Goal: Task Accomplishment & Management: Complete application form

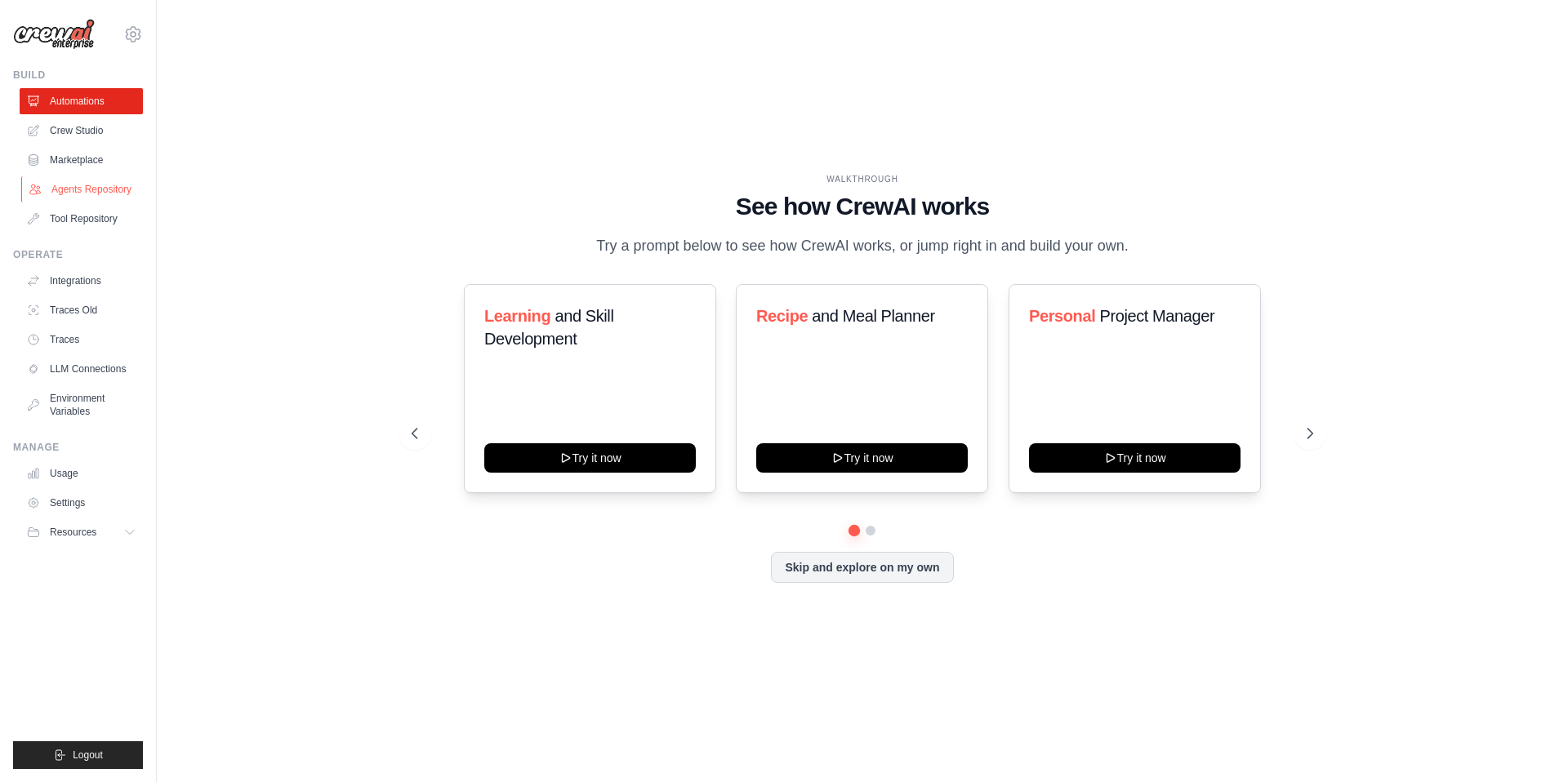
click at [91, 185] on link "Agents Repository" at bounding box center [83, 189] width 123 height 26
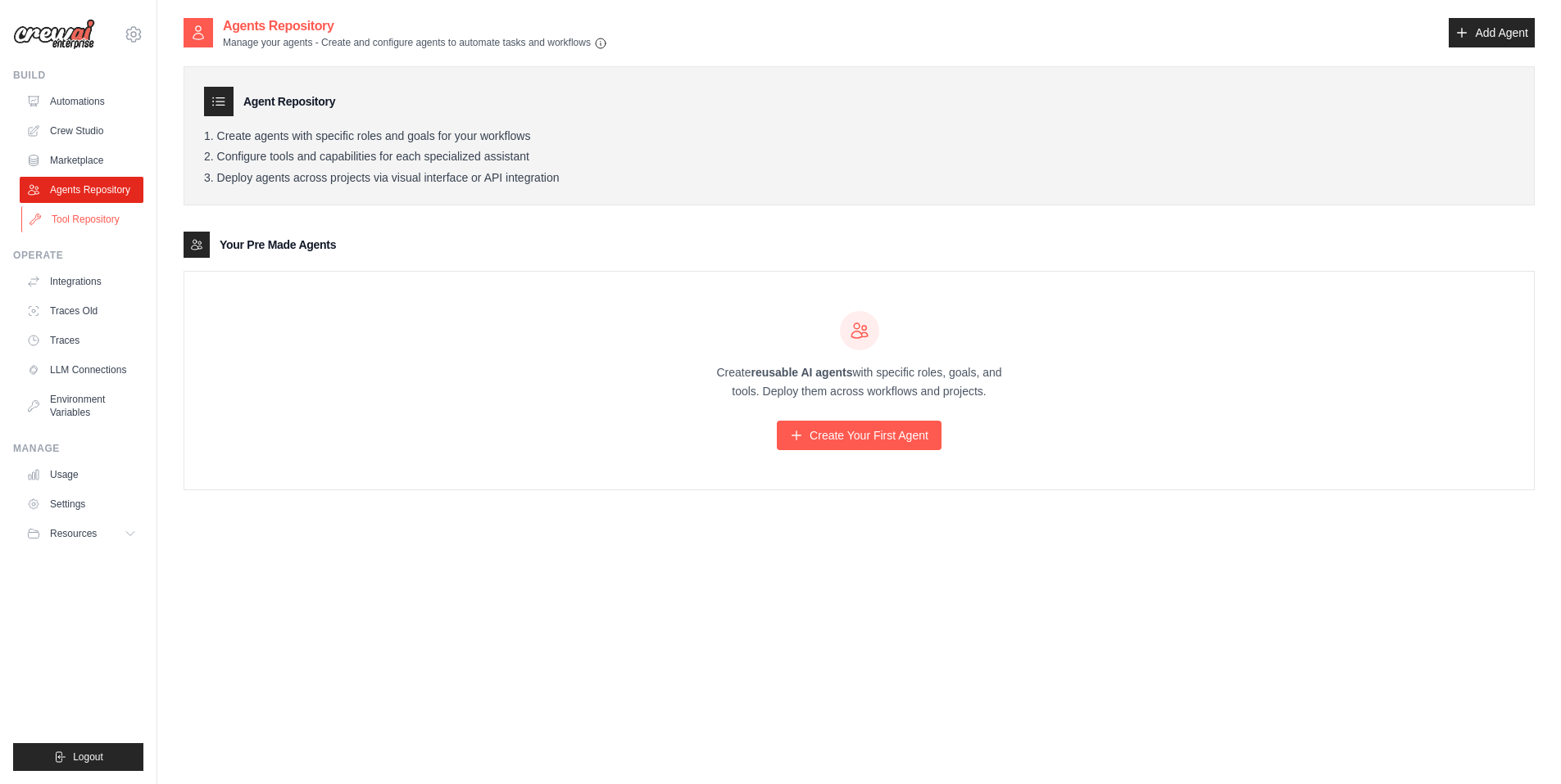
click at [88, 219] on link "Tool Repository" at bounding box center [83, 219] width 123 height 26
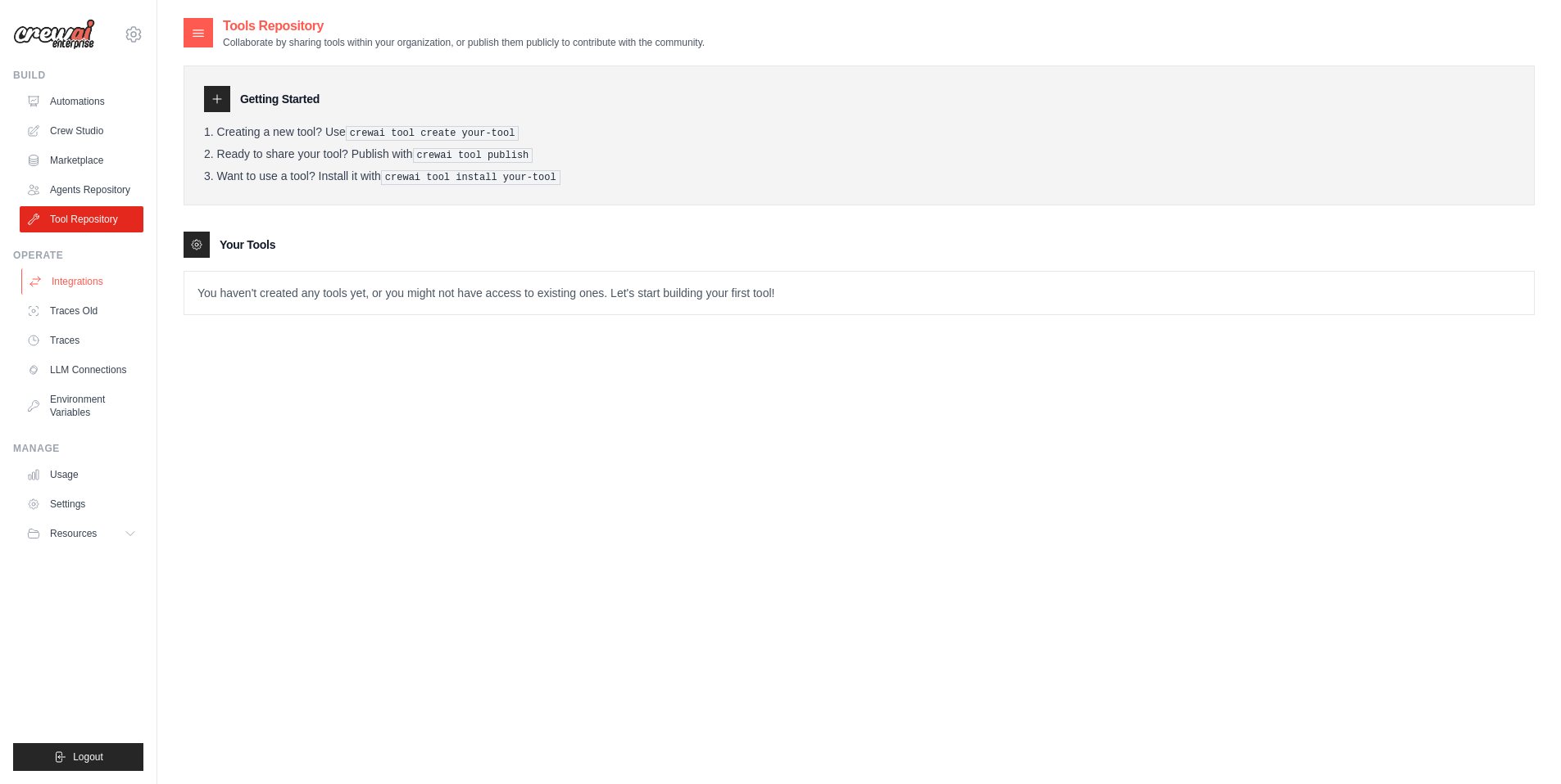
click at [87, 286] on link "Integrations" at bounding box center [83, 281] width 123 height 26
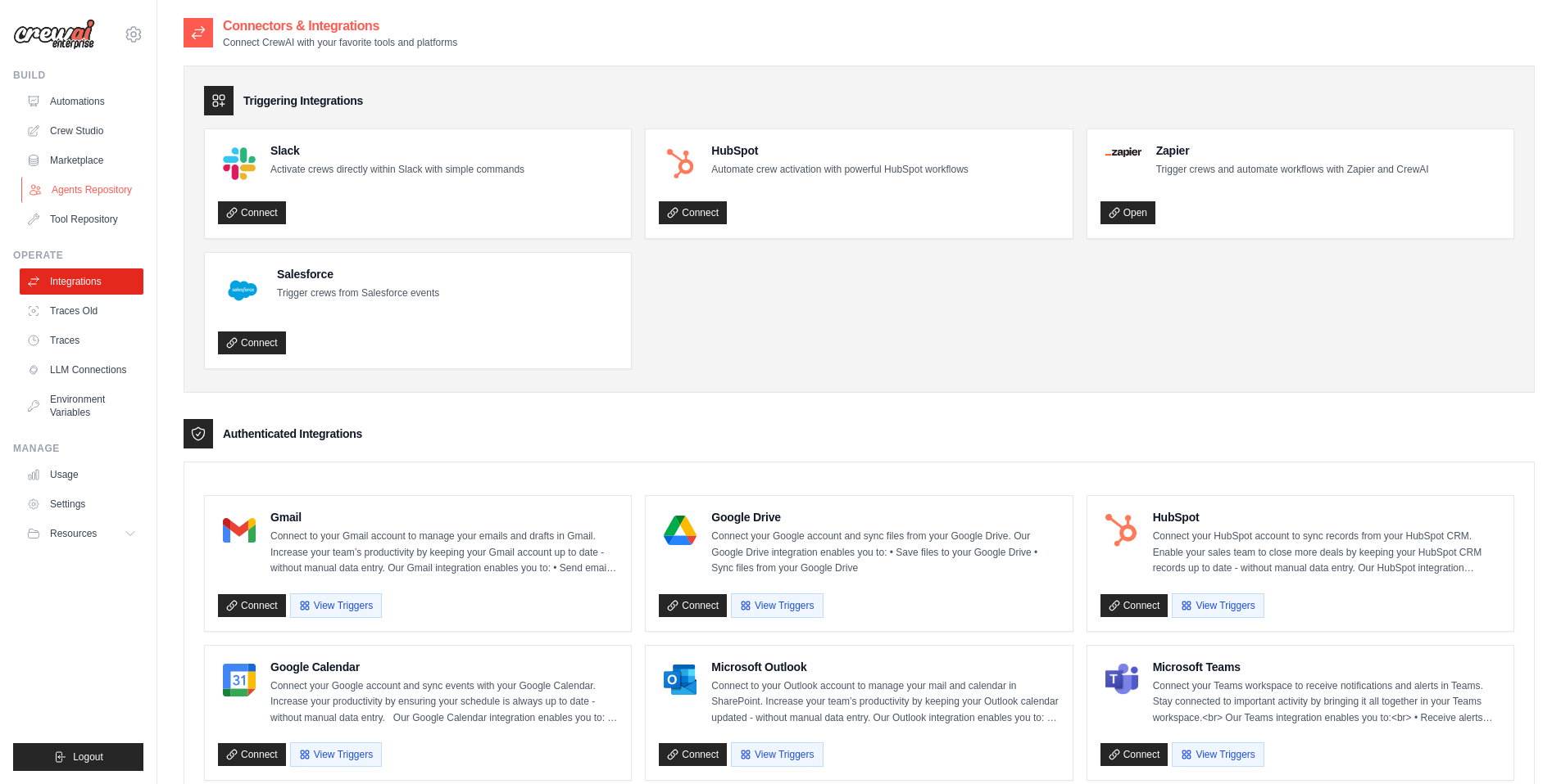
click at [69, 185] on link "Agents Repository" at bounding box center [83, 190] width 123 height 26
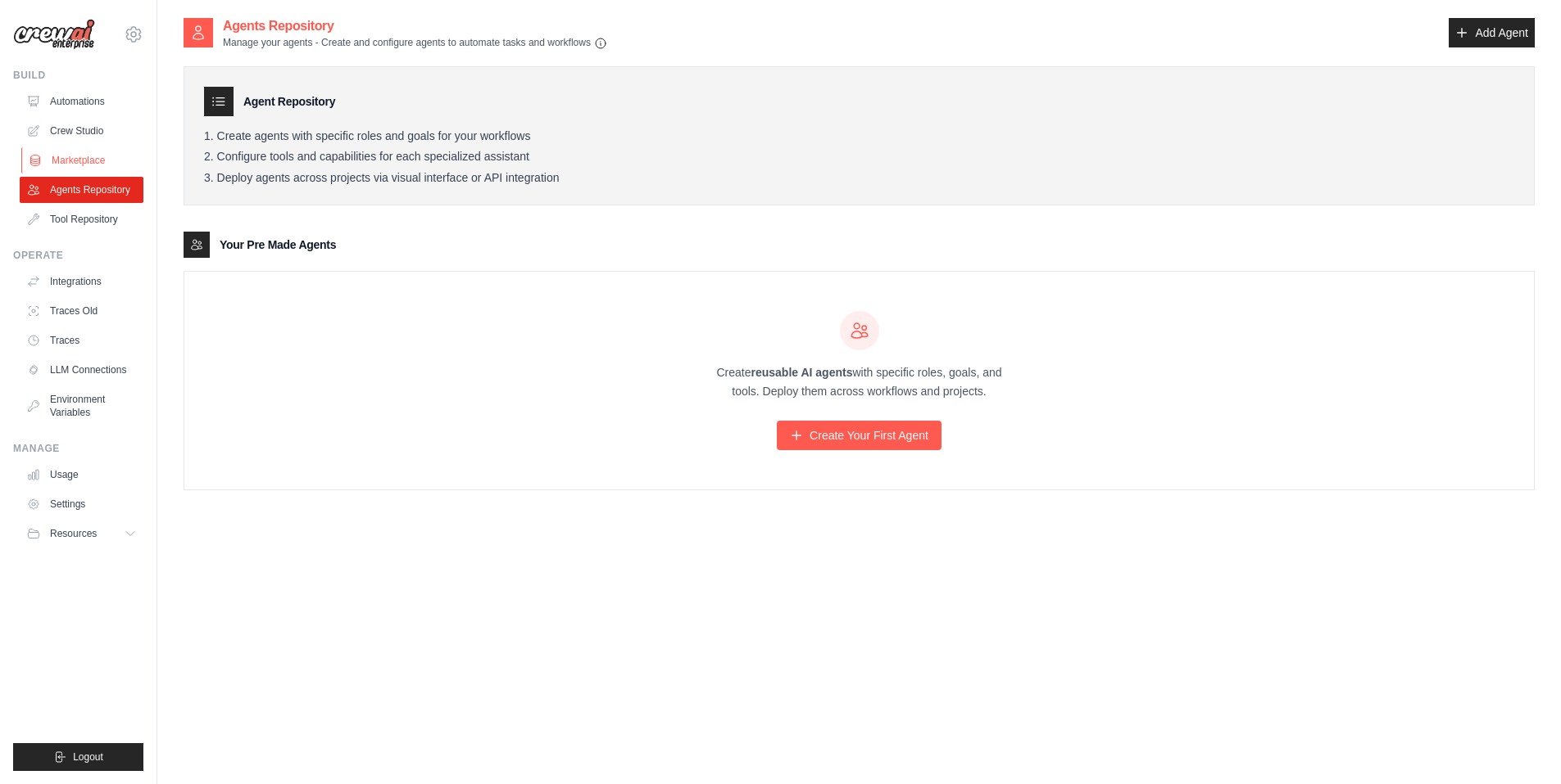
click at [84, 156] on link "Marketplace" at bounding box center [83, 160] width 123 height 26
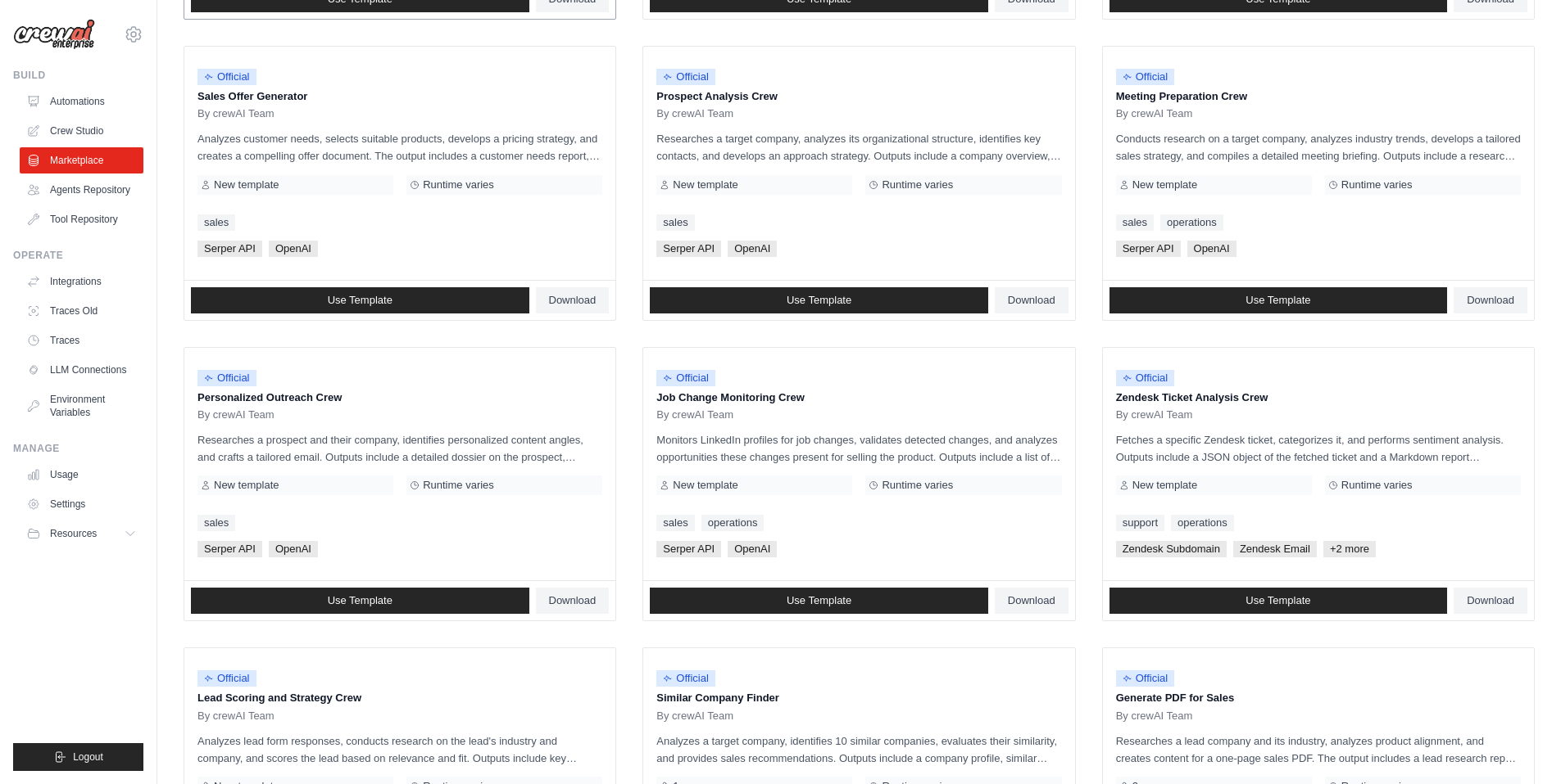
scroll to position [509, 0]
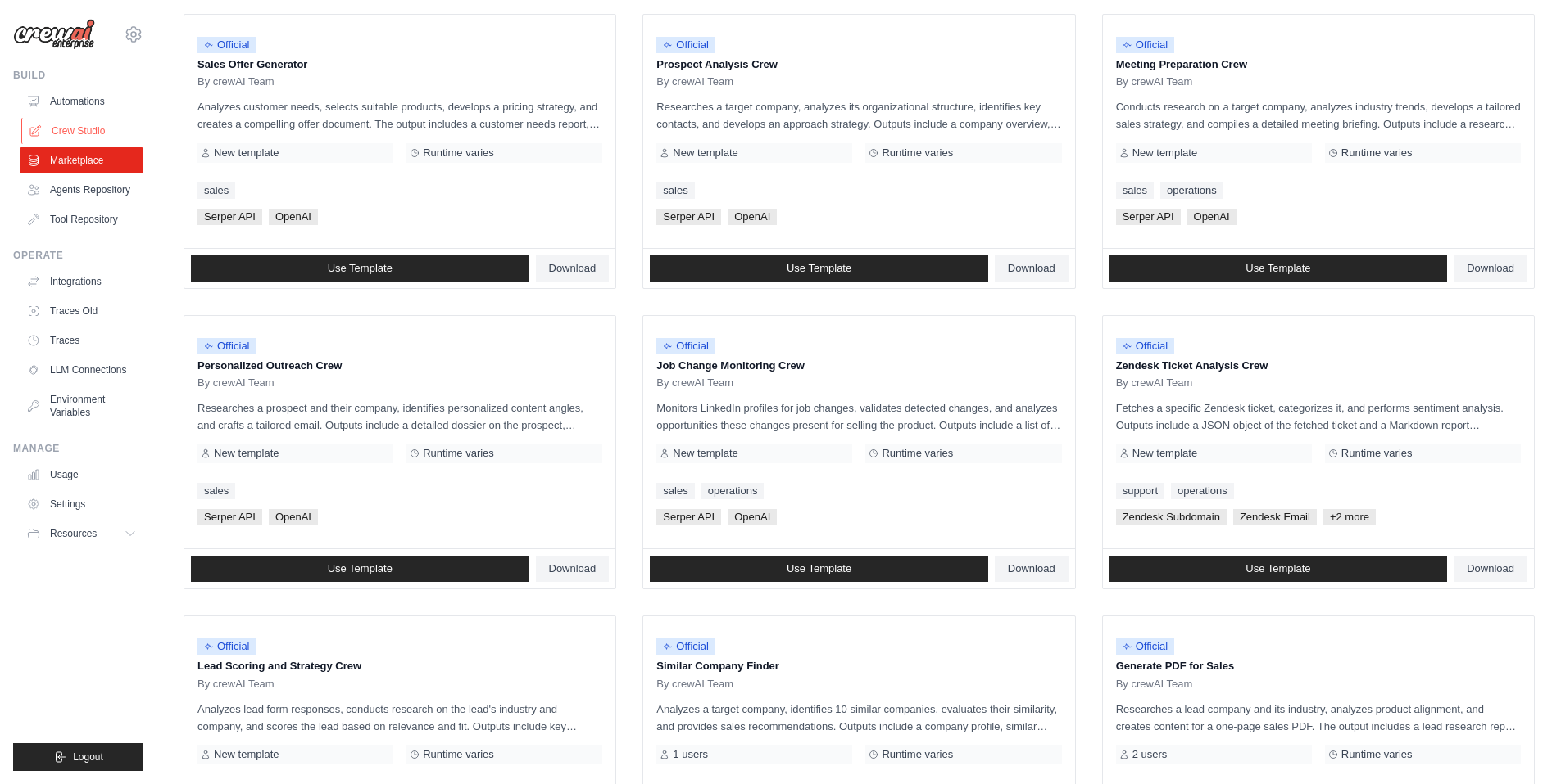
click at [66, 131] on link "Crew Studio" at bounding box center [83, 130] width 123 height 26
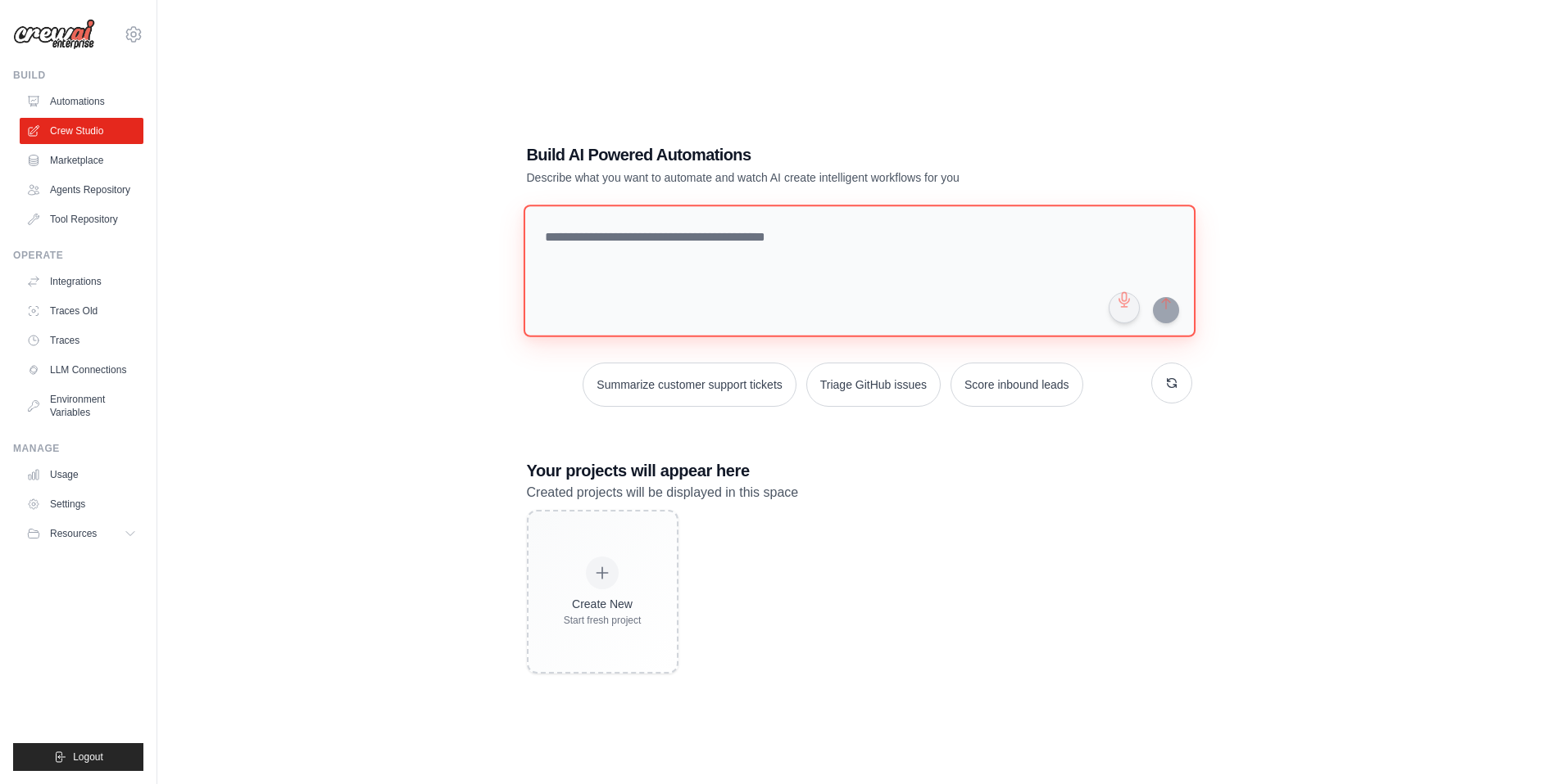
click at [657, 260] on textarea at bounding box center [858, 272] width 672 height 133
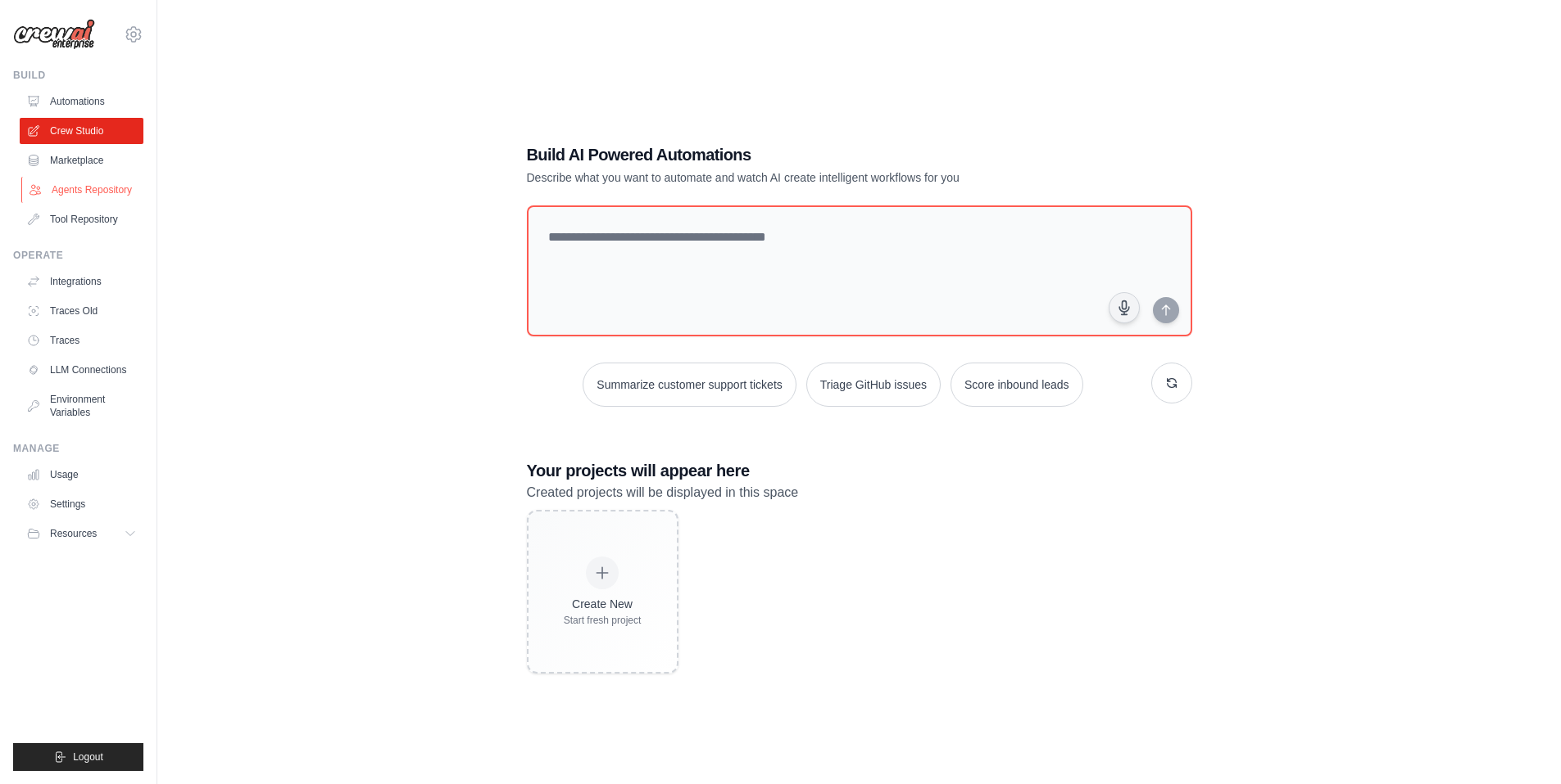
click at [99, 188] on link "Agents Repository" at bounding box center [83, 190] width 123 height 26
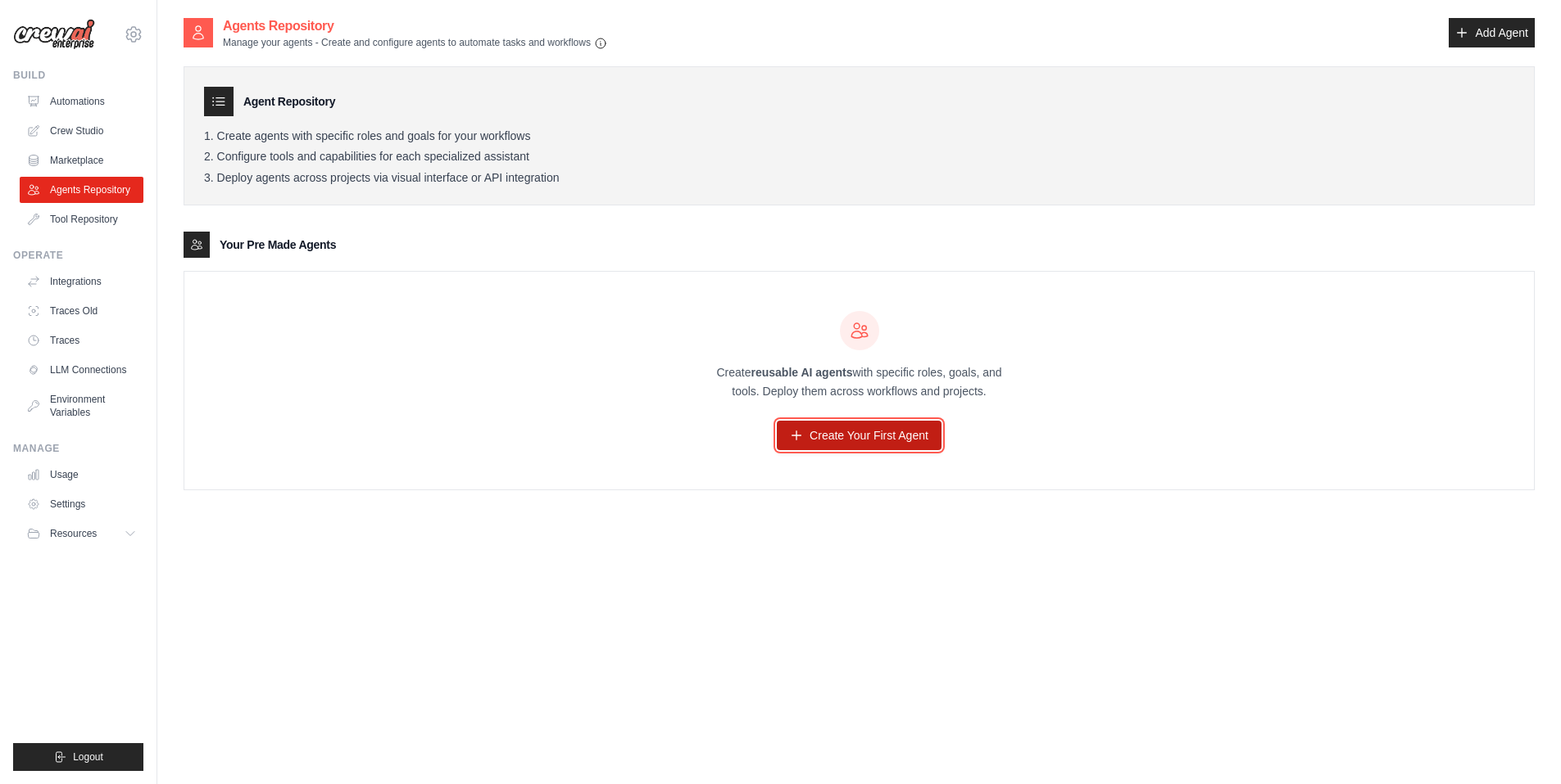
click at [872, 436] on link "Create Your First Agent" at bounding box center [859, 435] width 165 height 30
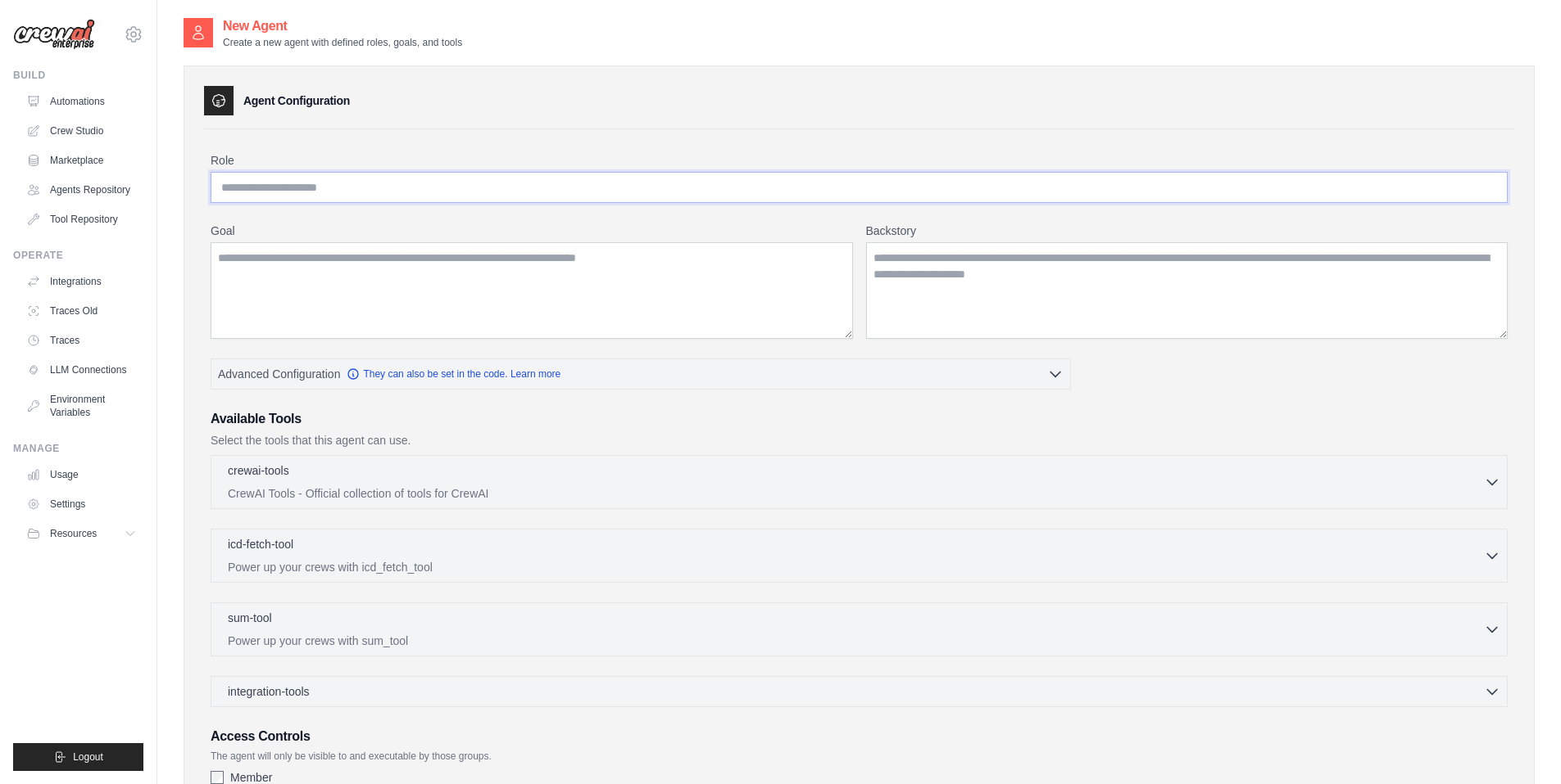
click at [384, 196] on input "Role" at bounding box center [859, 188] width 1297 height 31
click at [86, 363] on link "LLM Connections" at bounding box center [83, 370] width 123 height 26
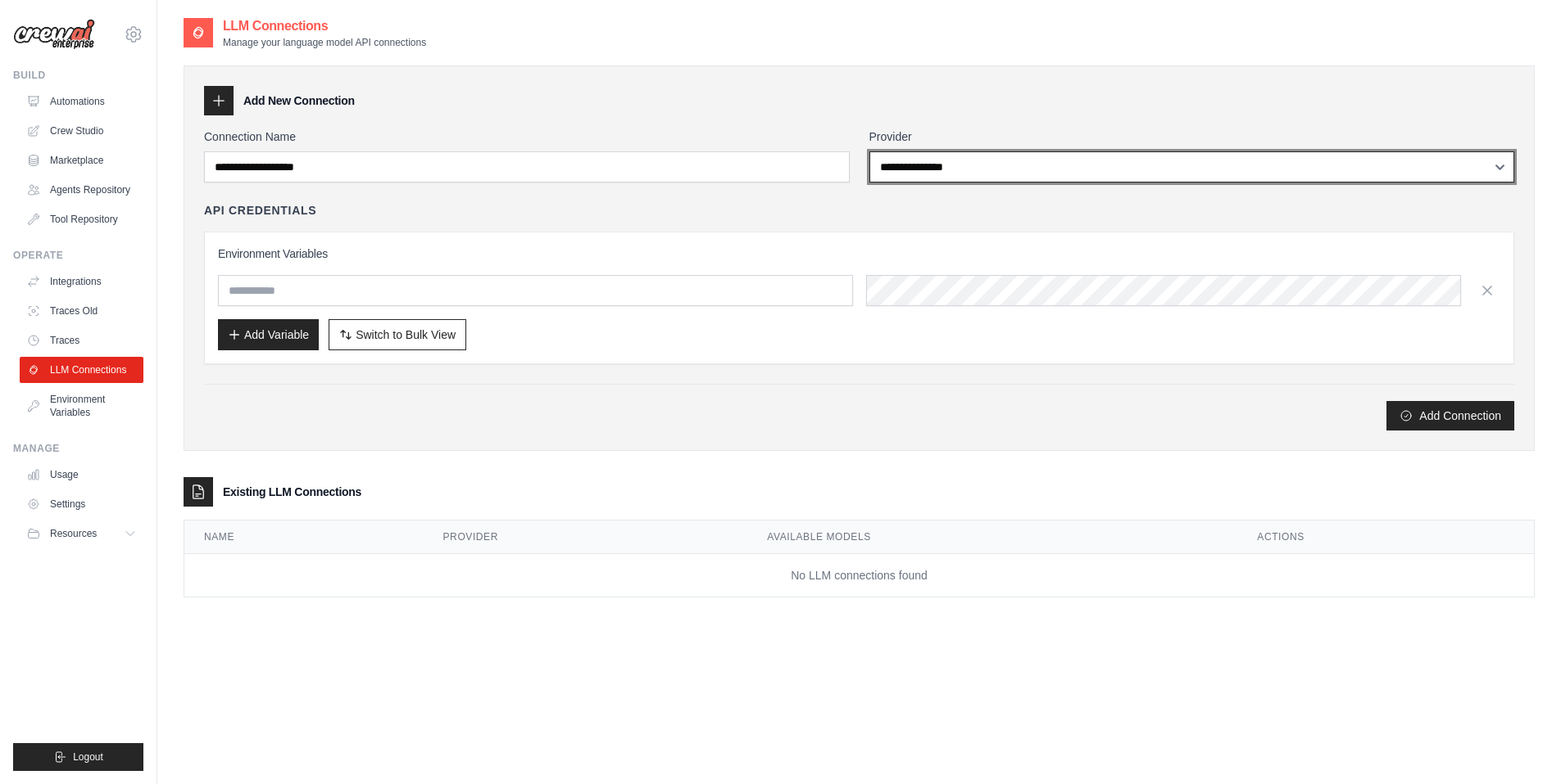
click at [974, 166] on select "**********" at bounding box center [1192, 167] width 646 height 31
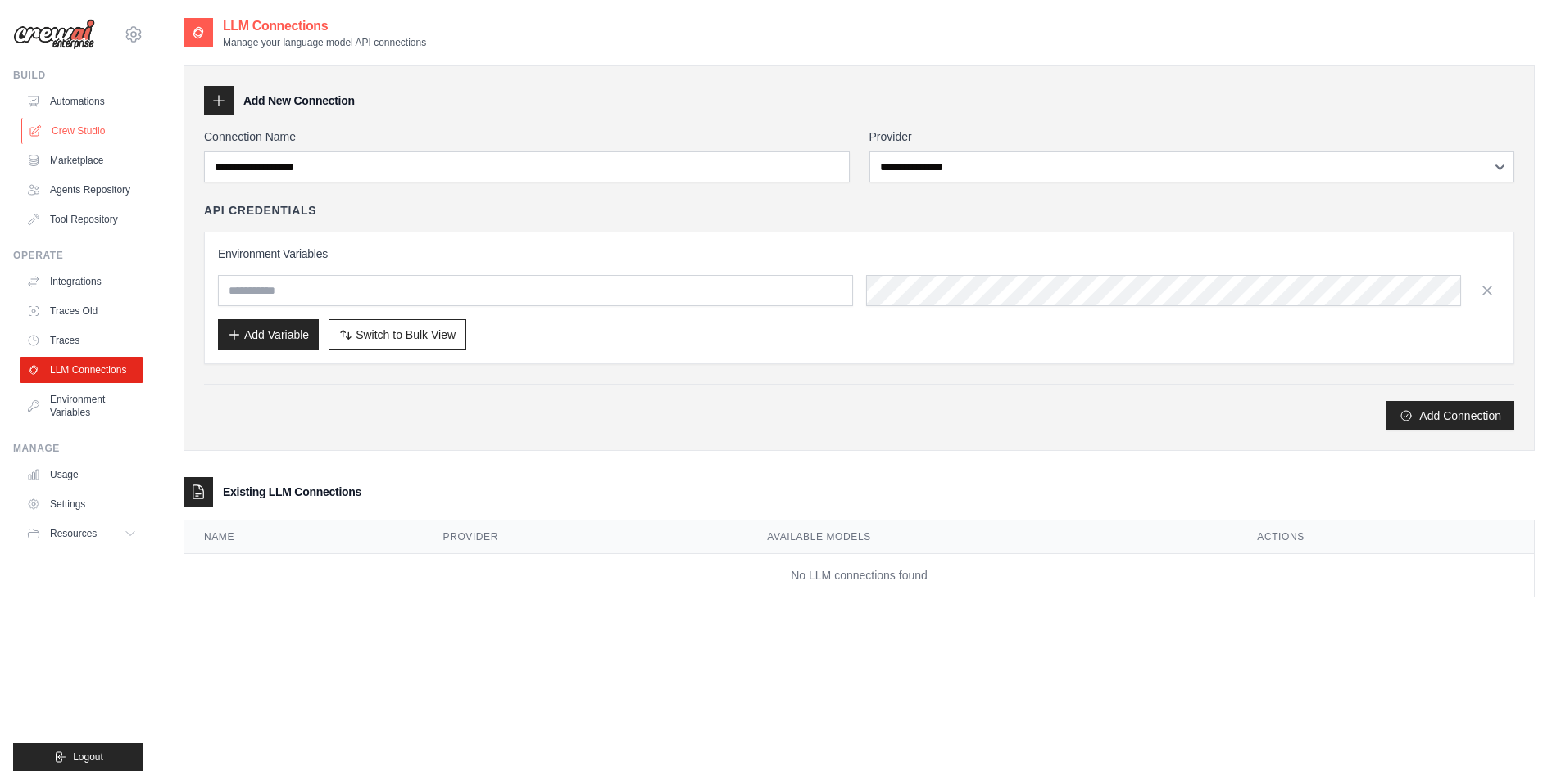
click at [101, 134] on link "Crew Studio" at bounding box center [83, 130] width 123 height 26
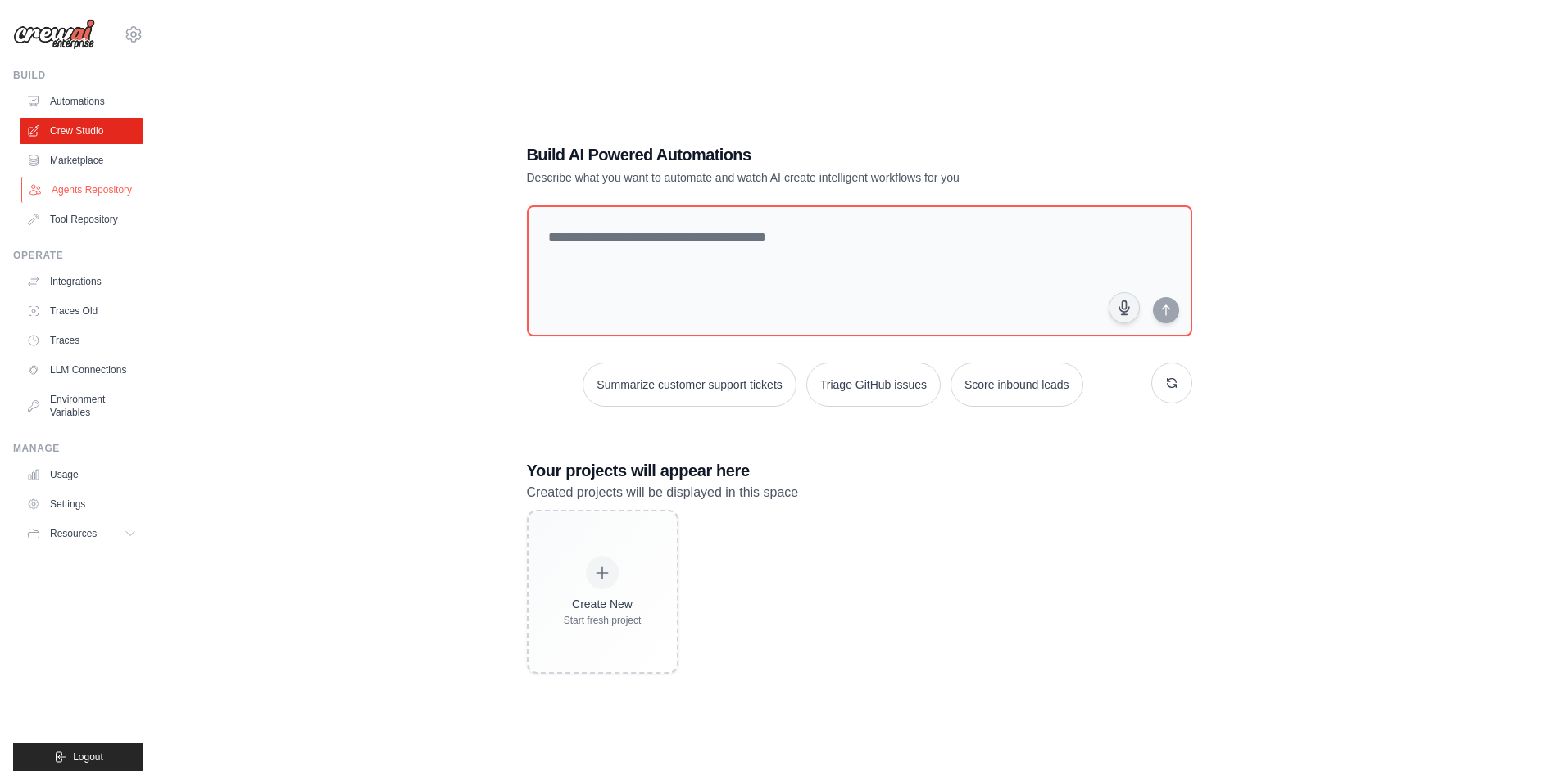
click at [87, 189] on link "Agents Repository" at bounding box center [83, 190] width 123 height 26
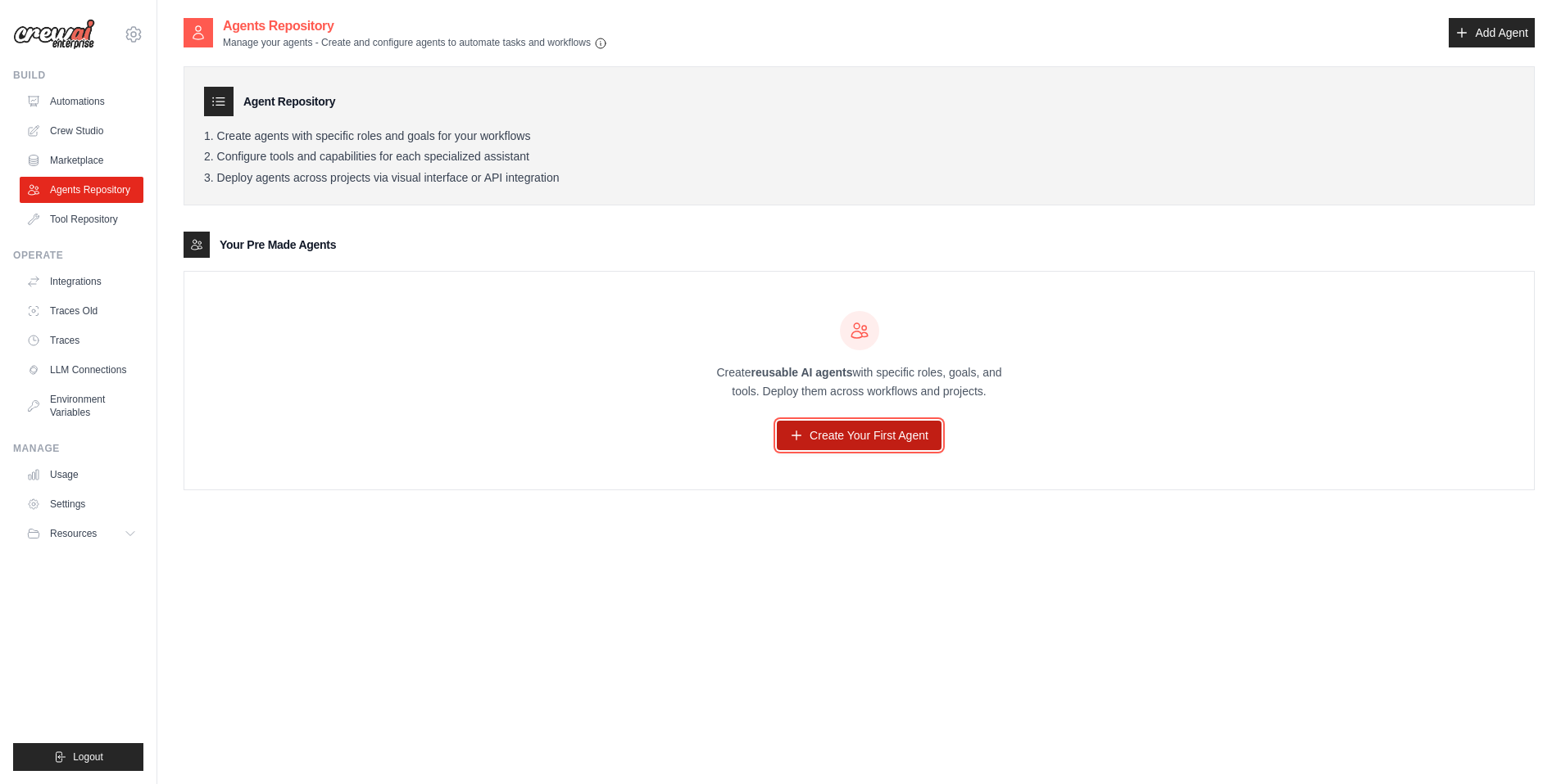
click at [895, 449] on link "Create Your First Agent" at bounding box center [859, 435] width 165 height 30
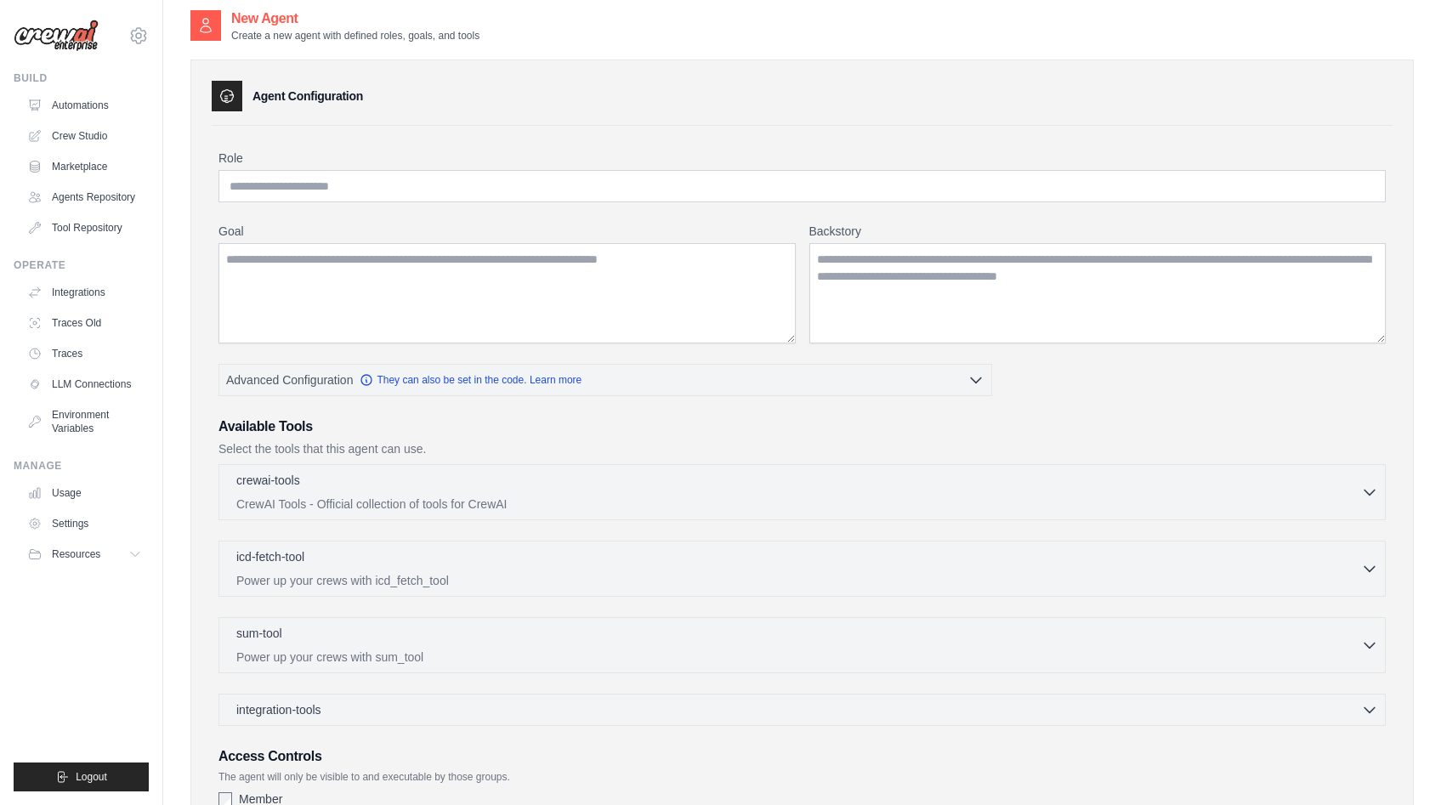
scroll to position [6, 0]
